Goal: Book appointment/travel/reservation

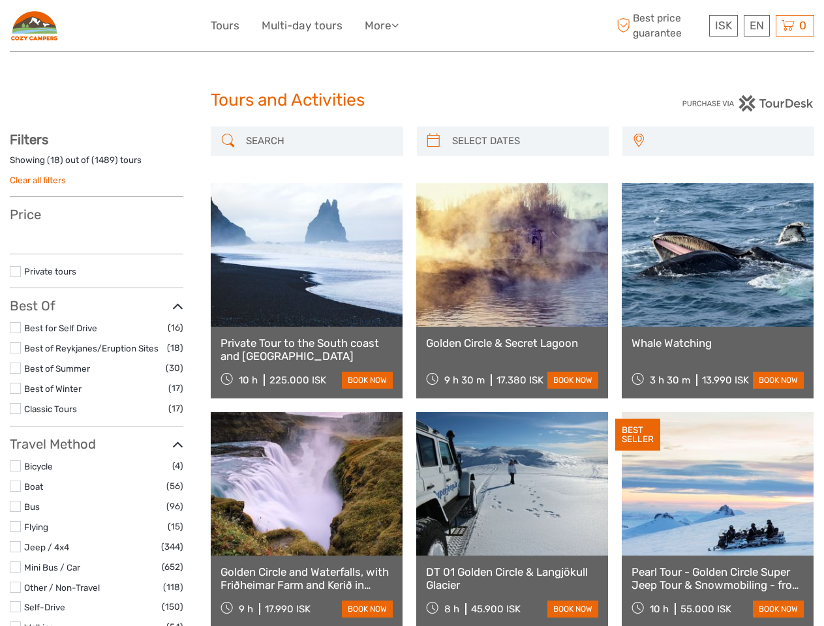
select select
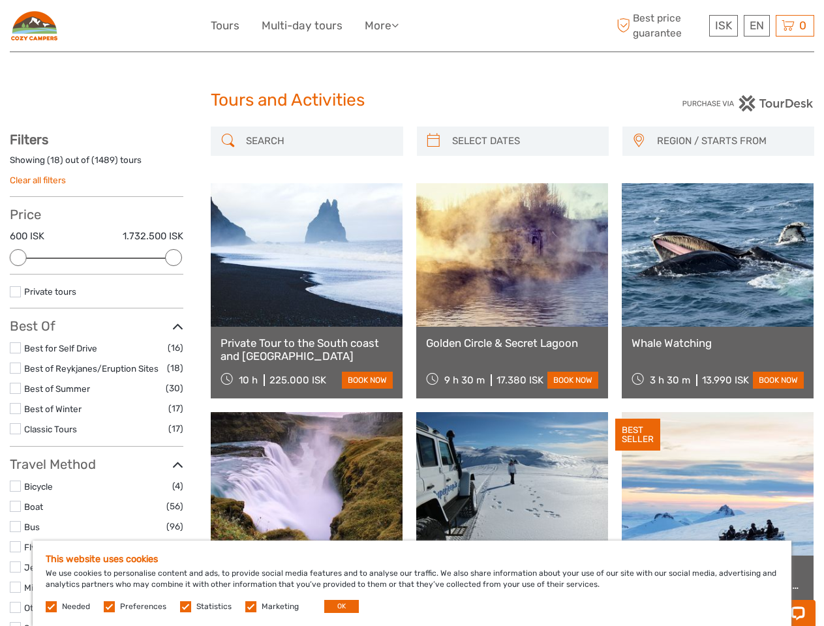
click at [411, 26] on ul "Tours Multi-day tours More Food & drink Travel Articles Food & drink Travel Art…" at bounding box center [314, 25] width 207 height 19
click at [383, 25] on link "More" at bounding box center [382, 25] width 34 height 19
click at [398, 25] on icon at bounding box center [394, 25] width 7 height 11
click at [723, 25] on span "ISK" at bounding box center [723, 25] width 17 height 13
click at [756, 25] on div "EN English Español Deutsch" at bounding box center [756, 26] width 26 height 22
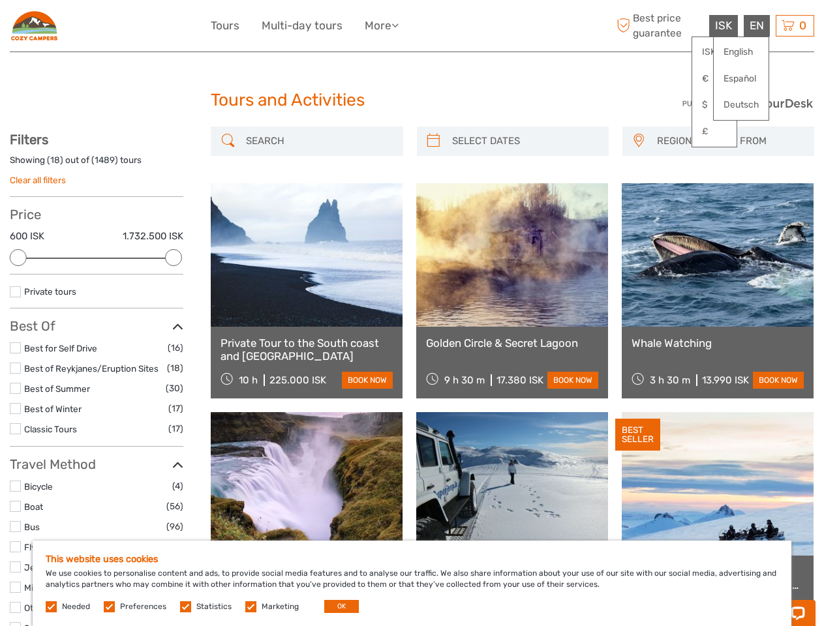
click at [794, 25] on div "0 Items Total 0 ISK Checkout The shopping cart is empty." at bounding box center [794, 26] width 38 height 22
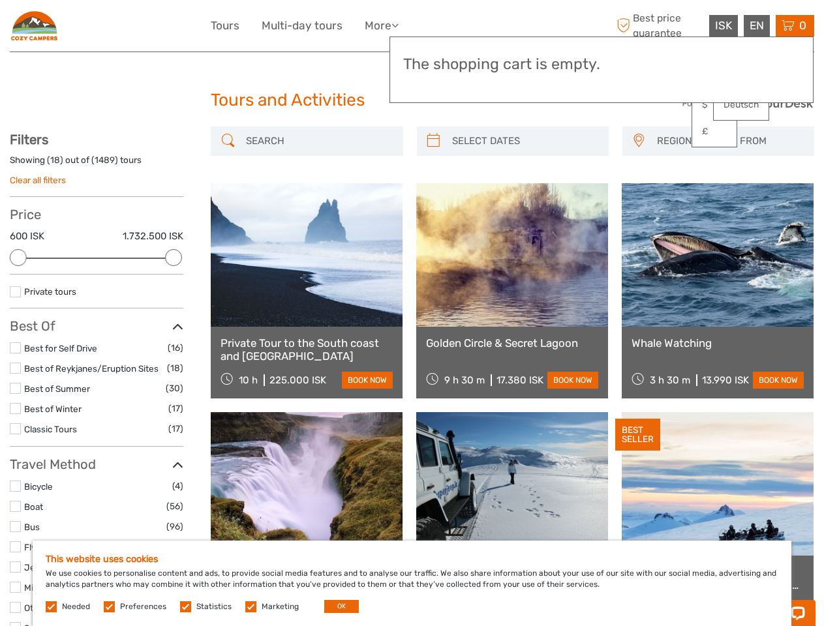
click at [18, 258] on div at bounding box center [18, 257] width 17 height 17
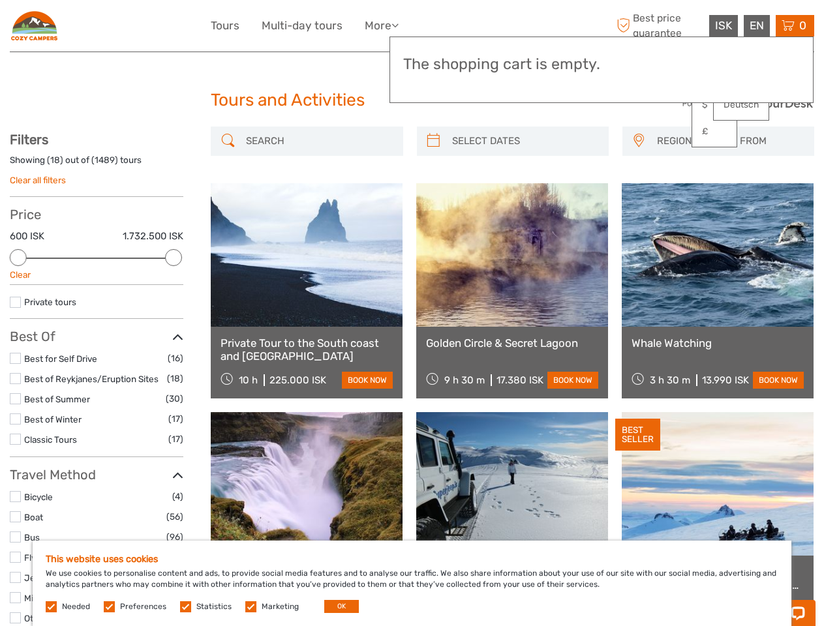
click at [173, 295] on div "Private tours" at bounding box center [96, 307] width 173 height 24
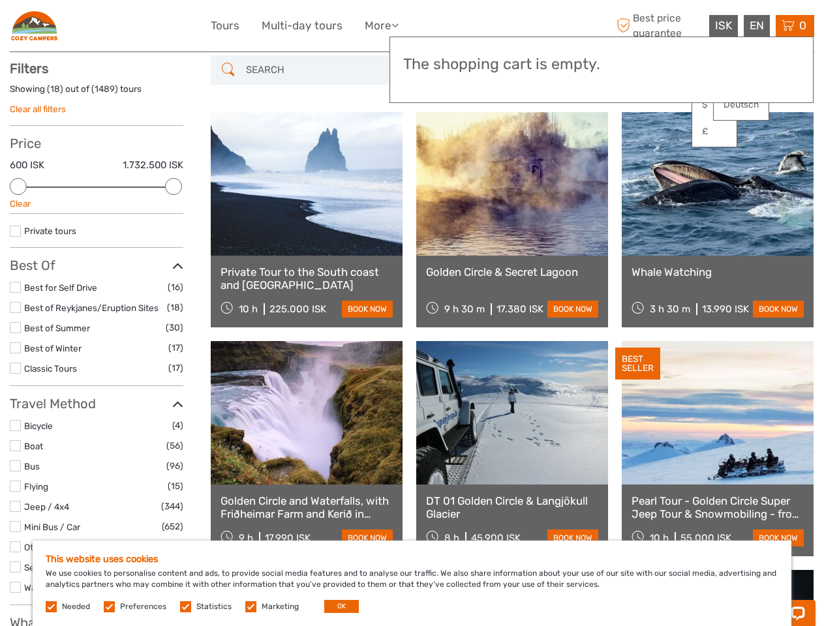
click at [433, 141] on link at bounding box center [512, 183] width 192 height 143
click at [524, 141] on link at bounding box center [512, 183] width 192 height 143
